Goal: Information Seeking & Learning: Learn about a topic

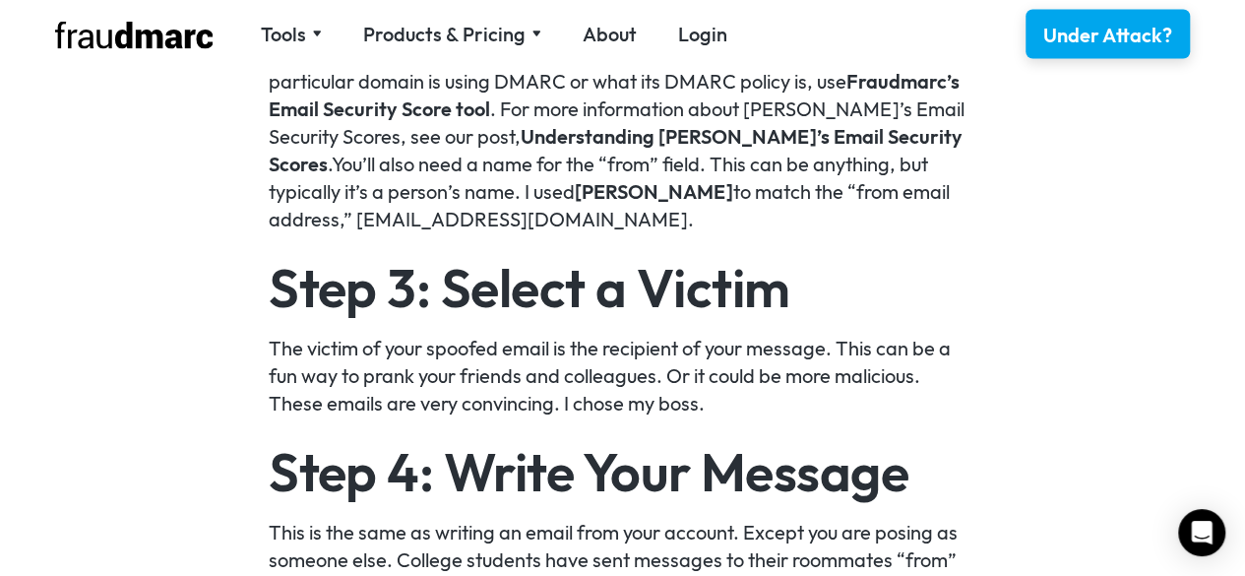
scroll to position [1903, 0]
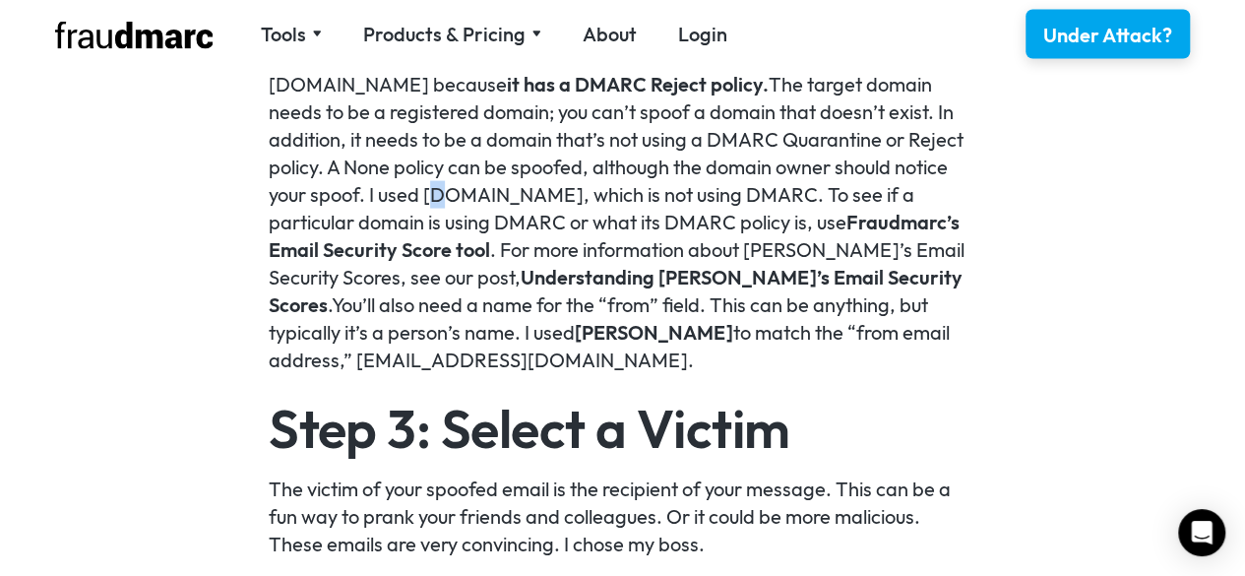
drag, startPoint x: 471, startPoint y: 299, endPoint x: 454, endPoint y: 200, distance: 101.0
click at [732, 231] on p "The target of your spoofed email is the domain that you are impersonating, whic…" at bounding box center [623, 181] width 708 height 386
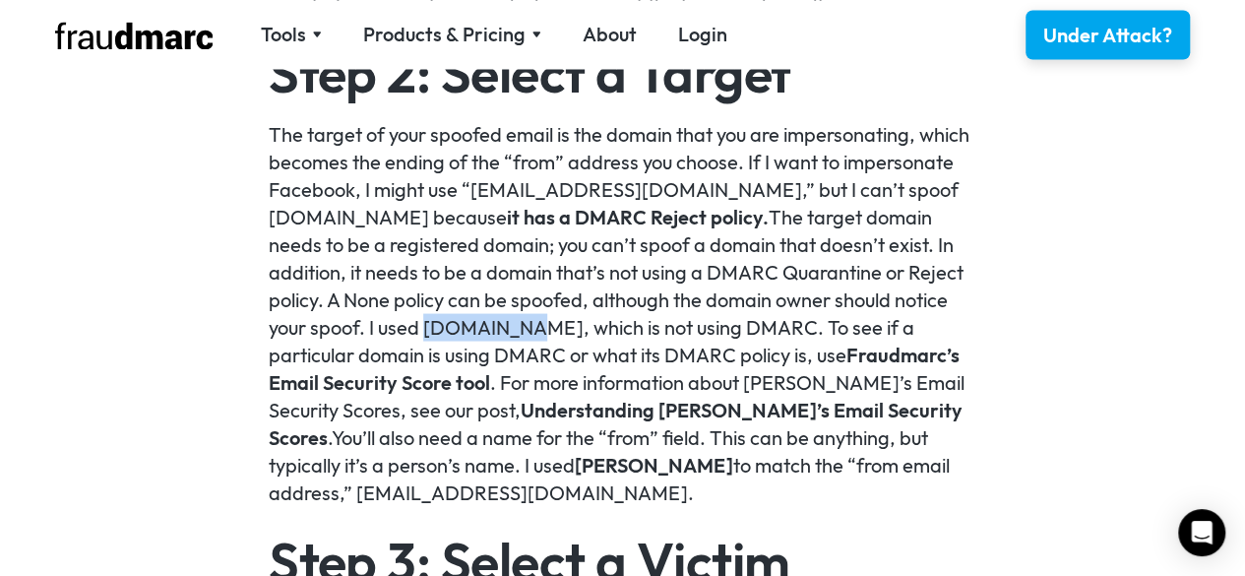
drag, startPoint x: 425, startPoint y: 333, endPoint x: 524, endPoint y: 324, distance: 98.8
click at [524, 324] on p "The target of your spoofed email is the domain that you are impersonating, whic…" at bounding box center [623, 313] width 708 height 386
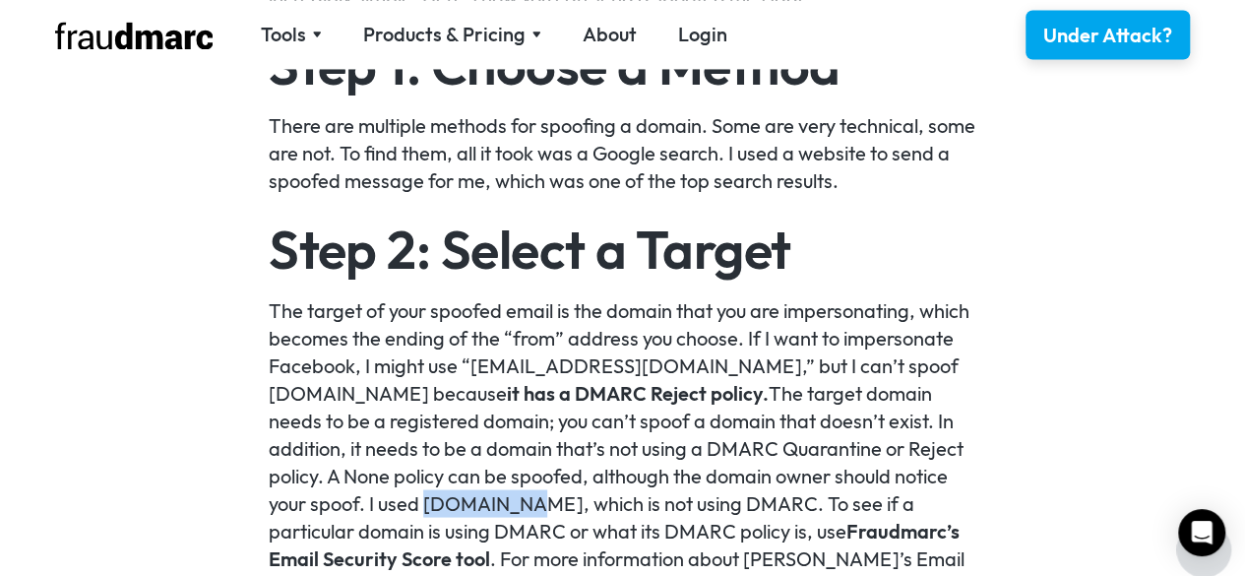
scroll to position [1641, 0]
